Goal: Navigation & Orientation: Understand site structure

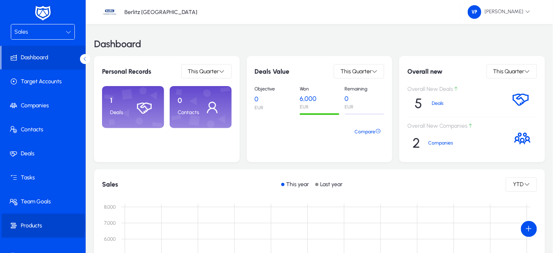
click at [32, 224] on span "Products" at bounding box center [45, 226] width 86 height 8
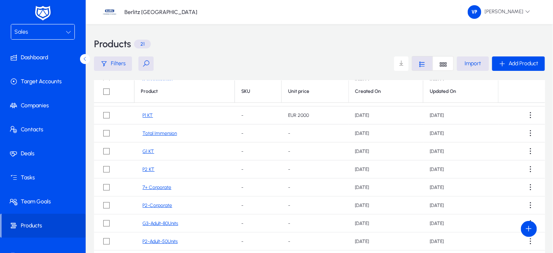
scroll to position [109, 0]
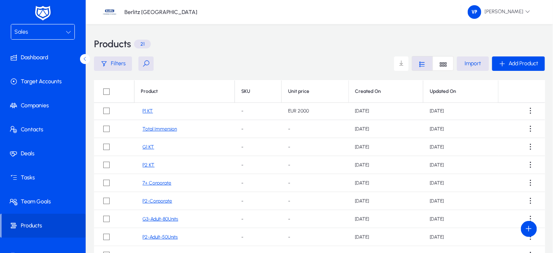
click at [63, 30] on div "Sales" at bounding box center [39, 32] width 51 height 10
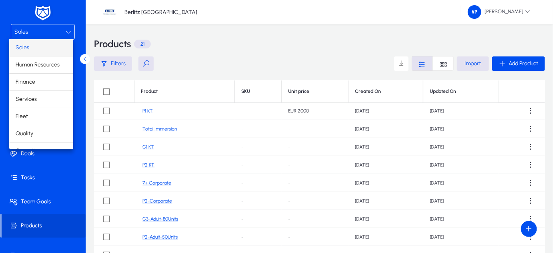
scroll to position [26, 0]
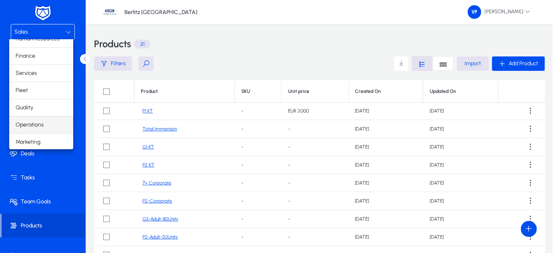
click at [34, 122] on span "Operations" at bounding box center [30, 125] width 28 height 10
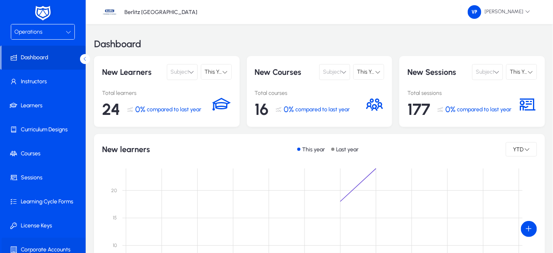
click at [48, 247] on span "Corporate Accounts" at bounding box center [45, 249] width 86 height 8
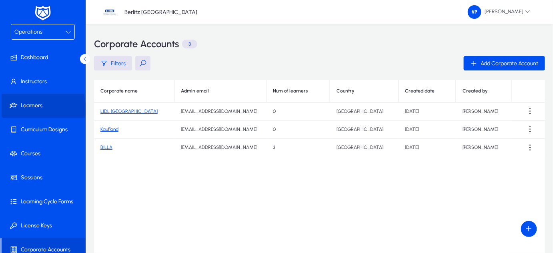
click at [34, 109] on span "Learners" at bounding box center [45, 106] width 86 height 8
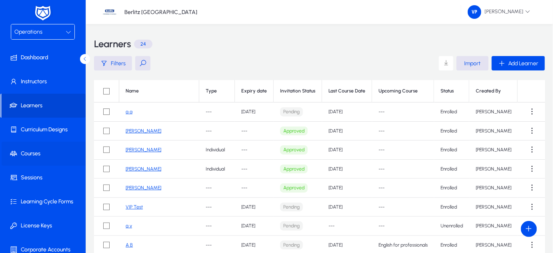
click at [36, 152] on span "Courses" at bounding box center [45, 154] width 86 height 8
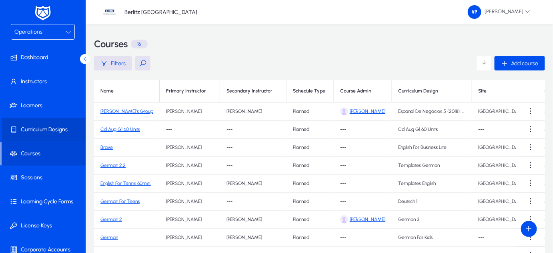
click at [52, 128] on span "Curriculum Designs" at bounding box center [45, 130] width 86 height 8
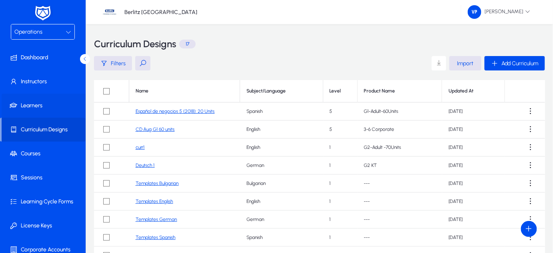
click at [26, 105] on span "Learners" at bounding box center [45, 106] width 86 height 8
